Goal: Navigation & Orientation: Find specific page/section

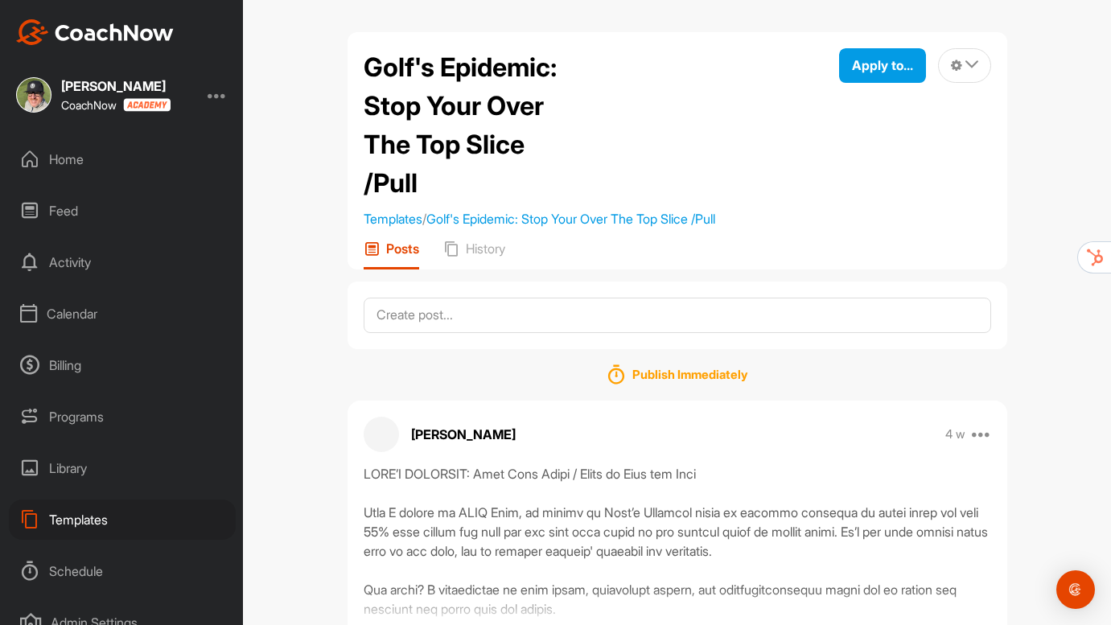
click at [73, 162] on div "Home" at bounding box center [122, 159] width 227 height 40
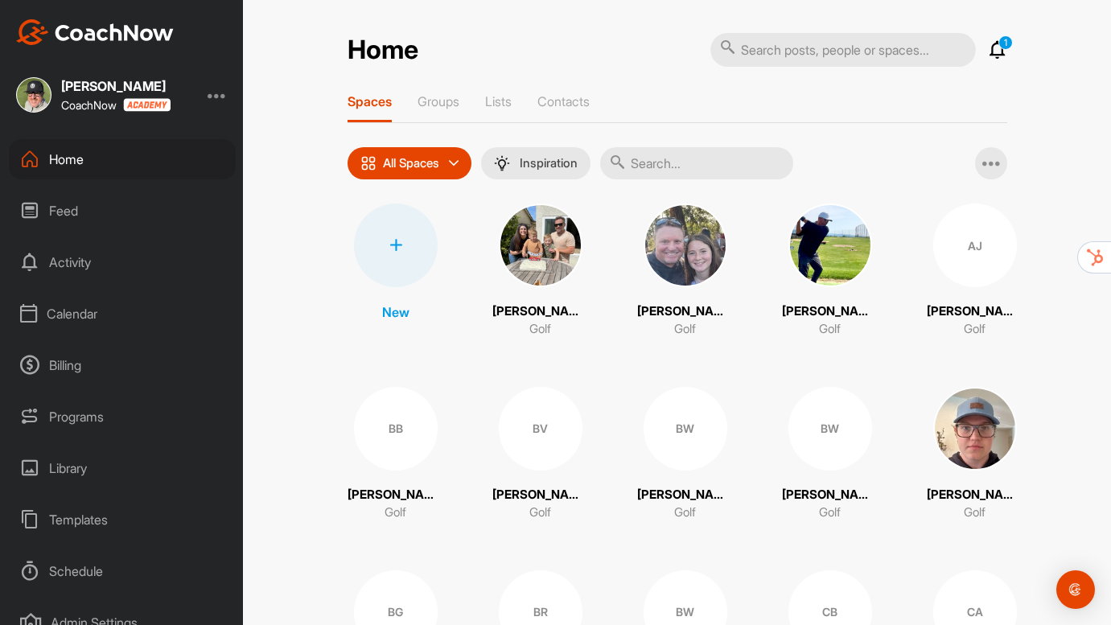
click at [80, 162] on div "Home" at bounding box center [122, 159] width 227 height 40
click at [62, 152] on div "Home" at bounding box center [122, 159] width 227 height 40
click at [680, 441] on div "BW" at bounding box center [685, 429] width 84 height 84
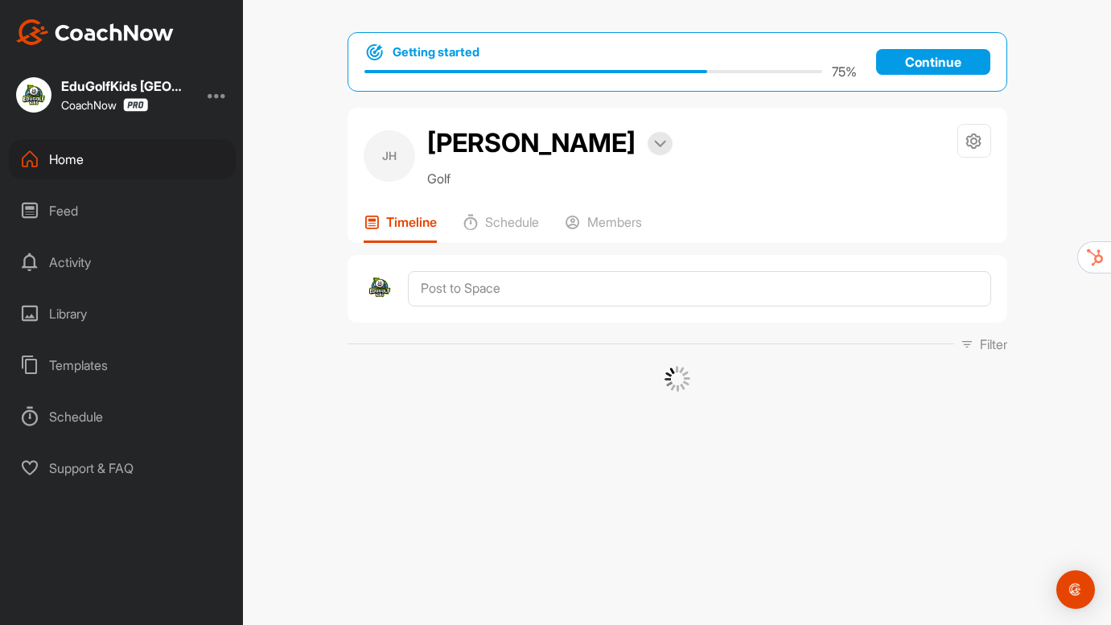
click at [51, 162] on div "Home" at bounding box center [122, 159] width 227 height 40
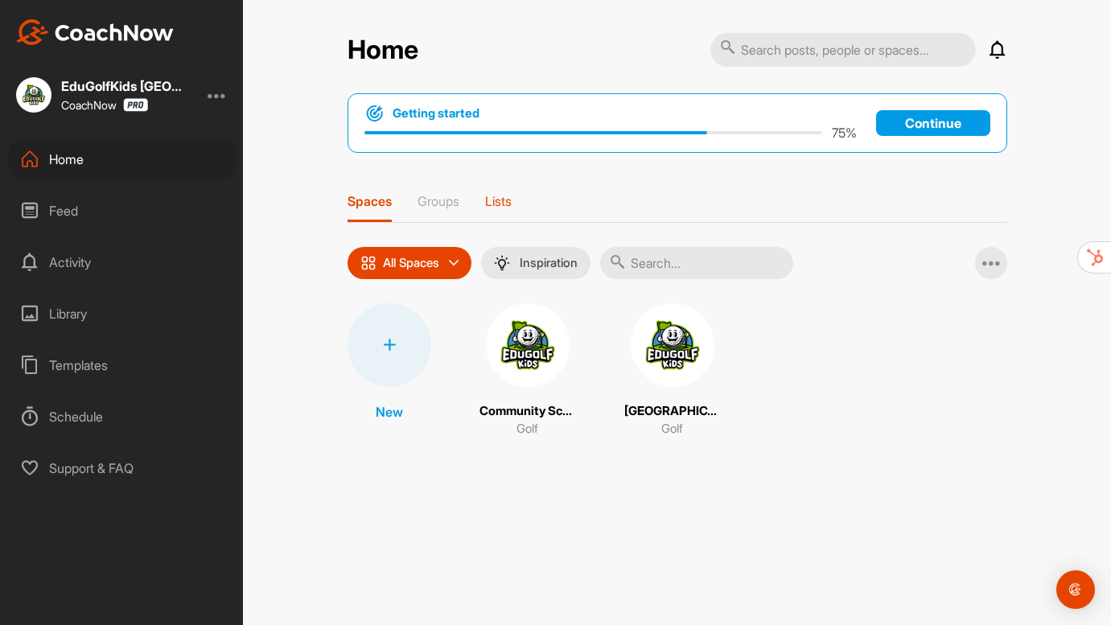
click at [497, 201] on p "Lists" at bounding box center [498, 201] width 27 height 16
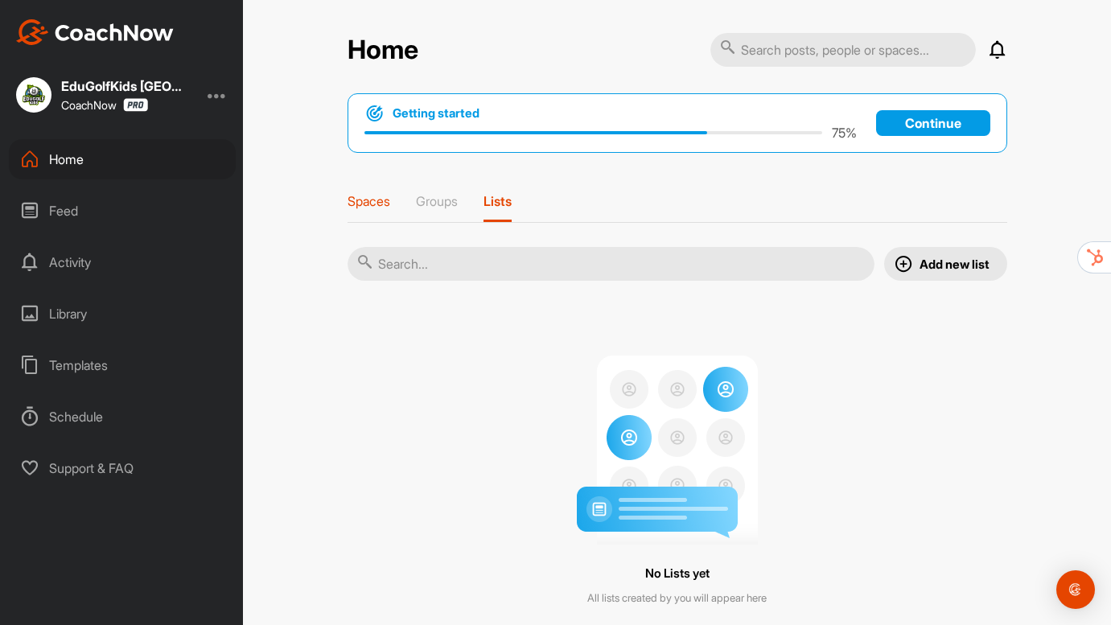
click at [368, 207] on p "Spaces" at bounding box center [368, 201] width 43 height 16
